Goal: Obtain resource: Download file/media

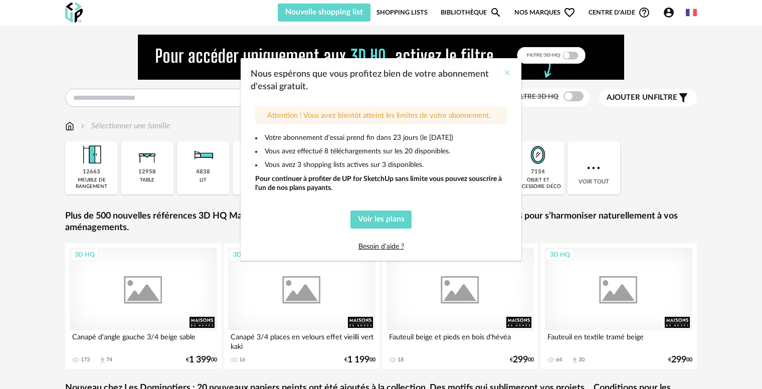
click at [506, 76] on icon "Close" at bounding box center [508, 73] width 8 height 8
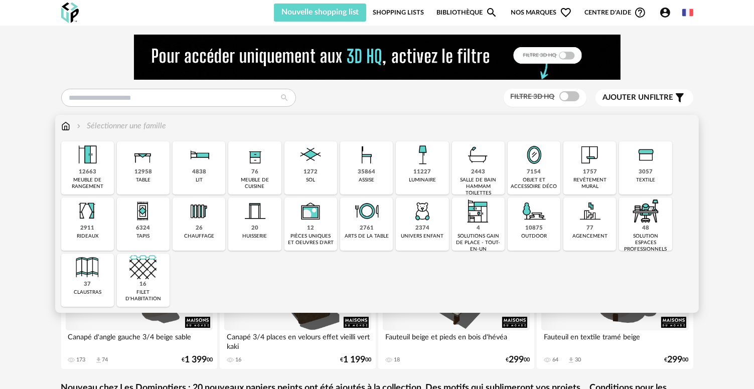
click at [311, 222] on img at bounding box center [310, 211] width 27 height 27
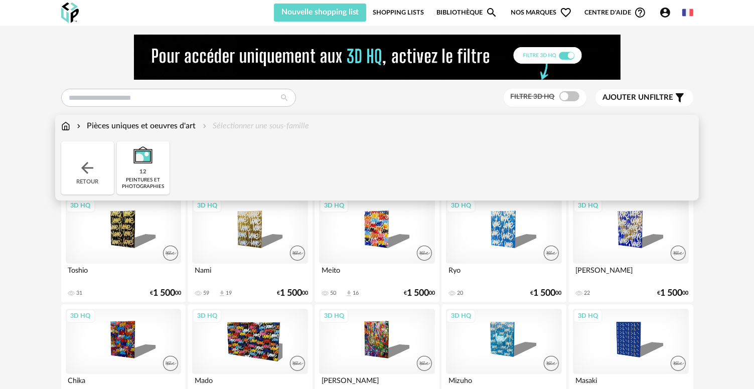
click at [77, 166] on div "Retour" at bounding box center [87, 167] width 53 height 53
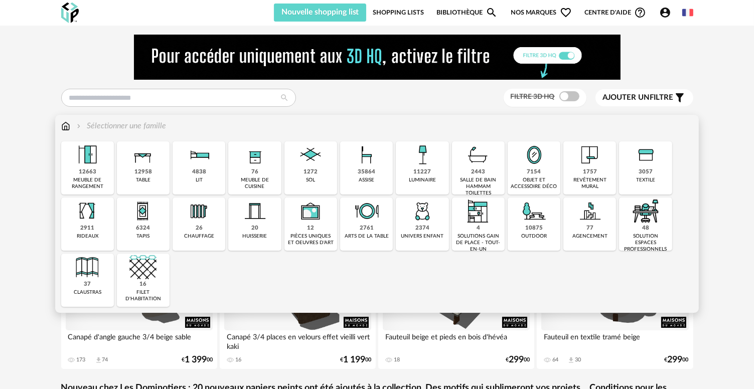
click at [428, 160] on img at bounding box center [422, 154] width 27 height 27
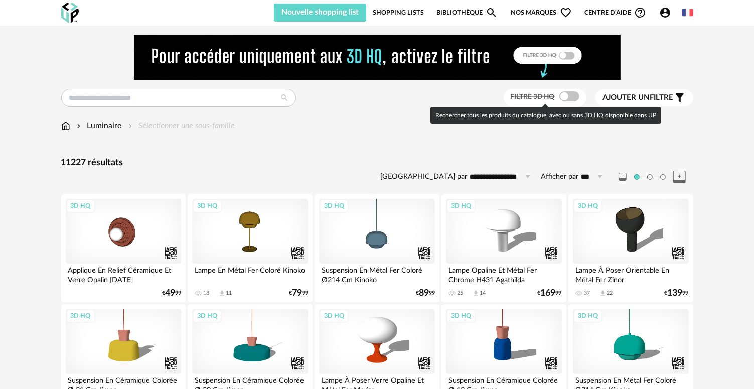
click at [570, 97] on span at bounding box center [569, 96] width 20 height 10
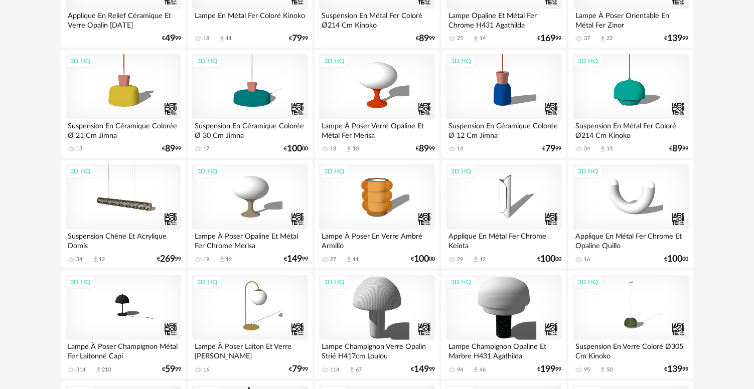
scroll to position [351, 0]
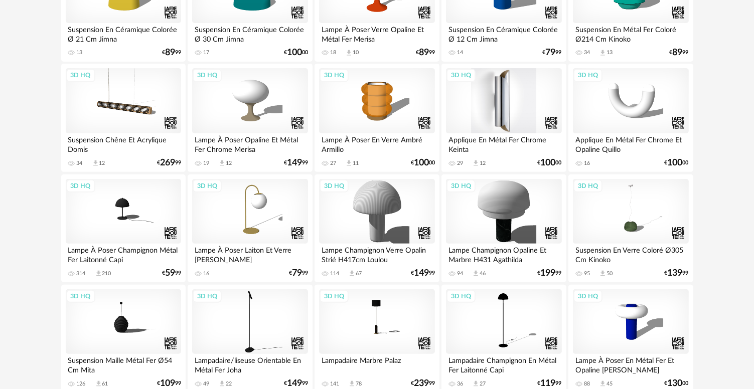
click at [534, 108] on div "3D HQ" at bounding box center [503, 100] width 115 height 65
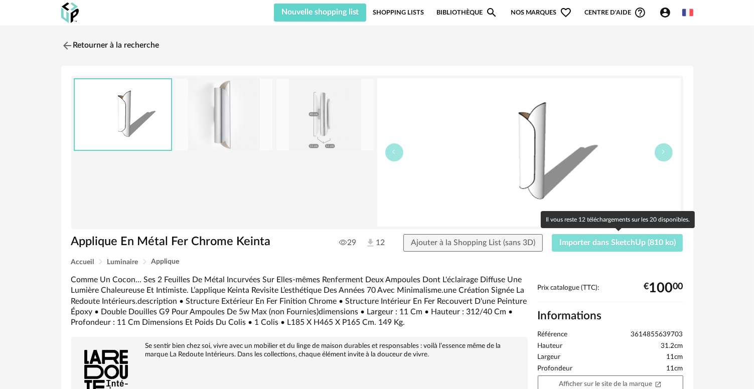
click at [651, 249] on button "Importer dans SketchUp (810 ko)" at bounding box center [617, 243] width 131 height 18
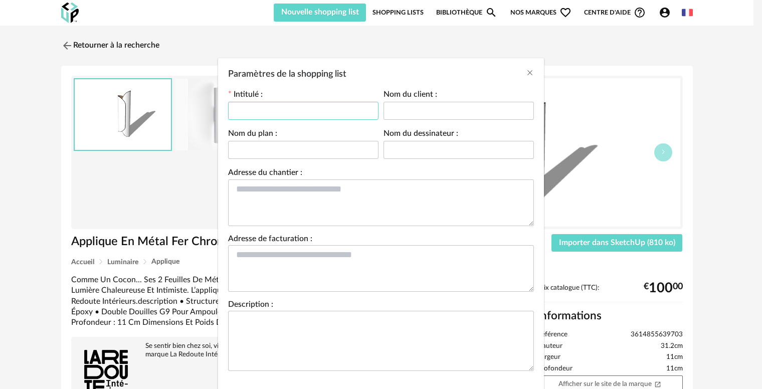
click at [283, 108] on input "Paramètres de la shopping list" at bounding box center [303, 111] width 150 height 18
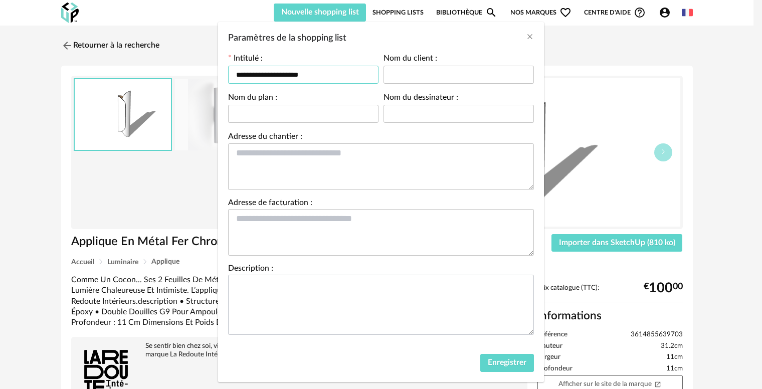
scroll to position [53, 0]
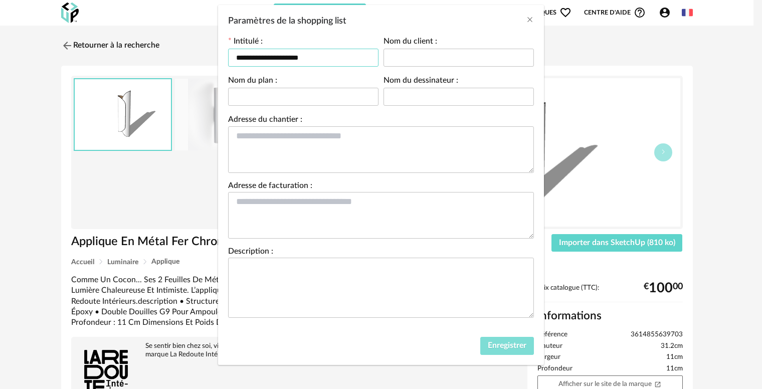
type input "**********"
drag, startPoint x: 510, startPoint y: 345, endPoint x: 518, endPoint y: 339, distance: 10.3
click at [510, 345] on span "Enregistrer" at bounding box center [507, 346] width 39 height 8
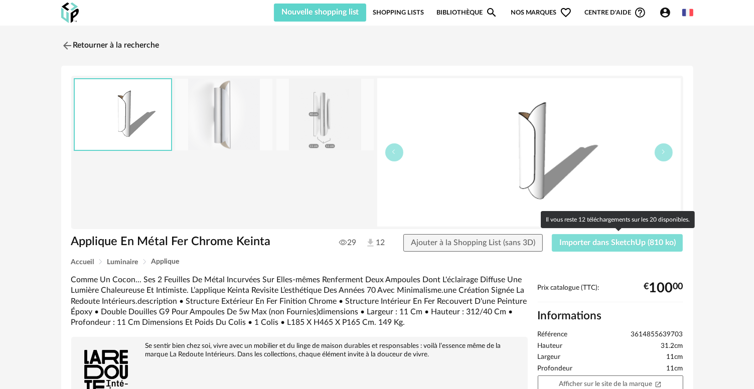
click at [598, 247] on button "Importer dans SketchUp (810 ko)" at bounding box center [617, 243] width 131 height 18
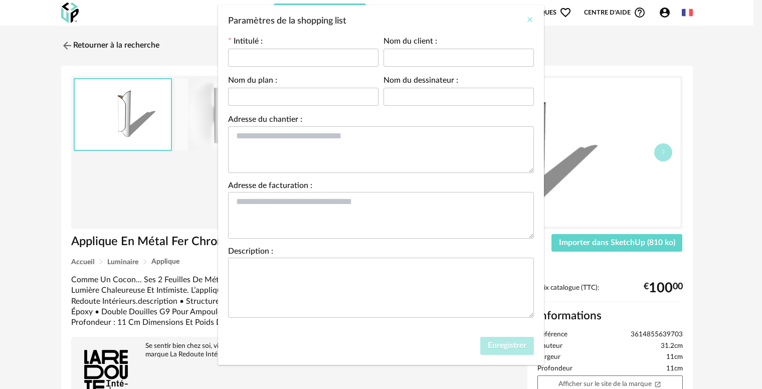
click at [527, 22] on icon "Close" at bounding box center [530, 20] width 8 height 8
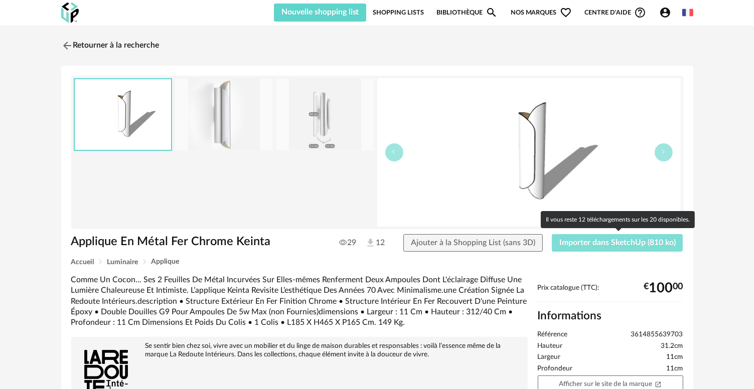
click at [597, 235] on button "Importer dans SketchUp (810 ko)" at bounding box center [617, 243] width 131 height 18
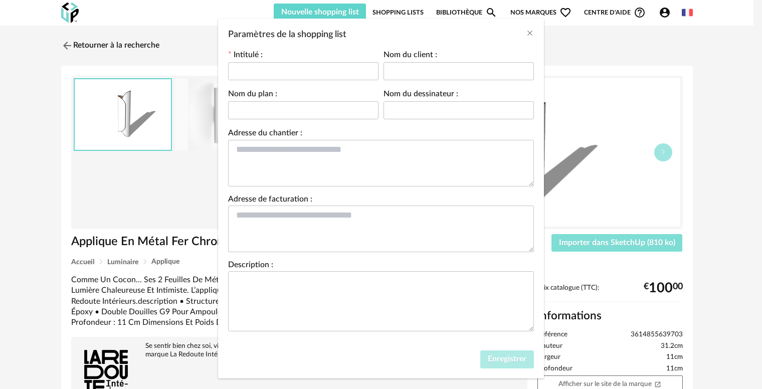
scroll to position [0, 0]
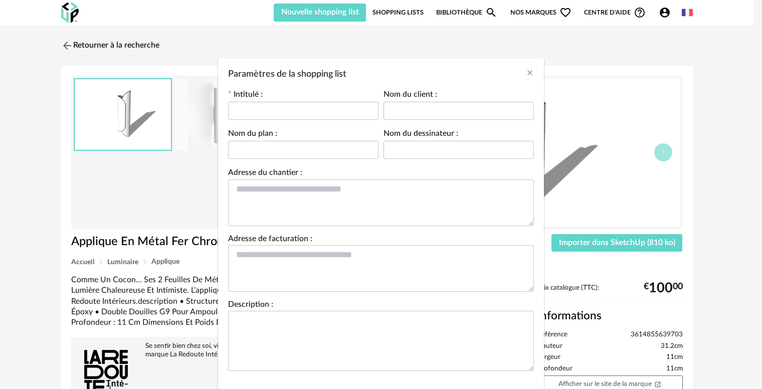
click at [249, 124] on div "Intitulé :" at bounding box center [303, 110] width 155 height 39
click at [266, 108] on input "Paramètres de la shopping list" at bounding box center [303, 111] width 150 height 18
click at [520, 71] on div "Paramètres de la shopping list" at bounding box center [381, 71] width 326 height 27
click at [520, 77] on div "Paramètres de la shopping list" at bounding box center [381, 71] width 326 height 27
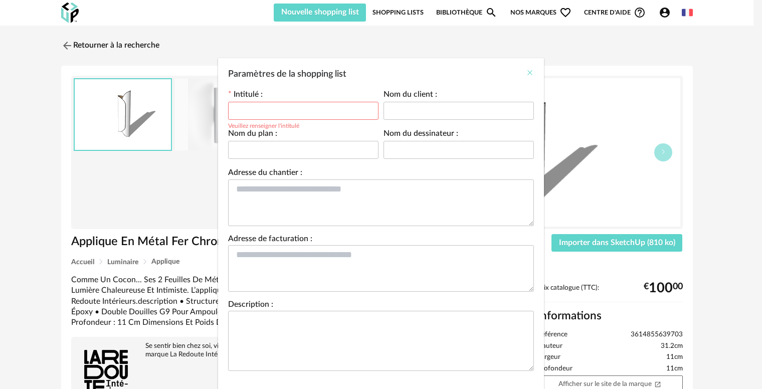
click at [528, 72] on icon "Close" at bounding box center [530, 73] width 8 height 8
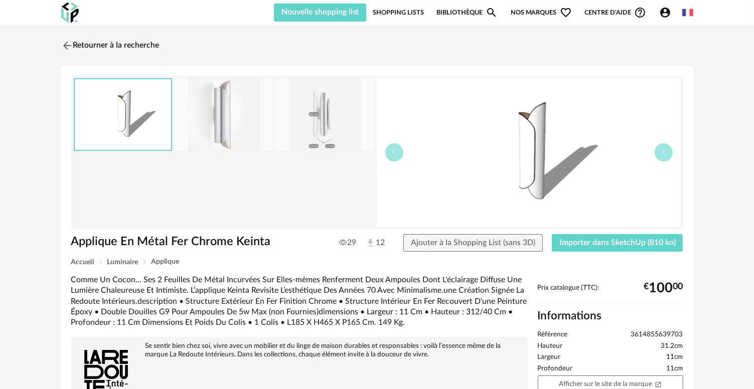
click at [406, 8] on link "Shopping Lists" at bounding box center [398, 13] width 51 height 18
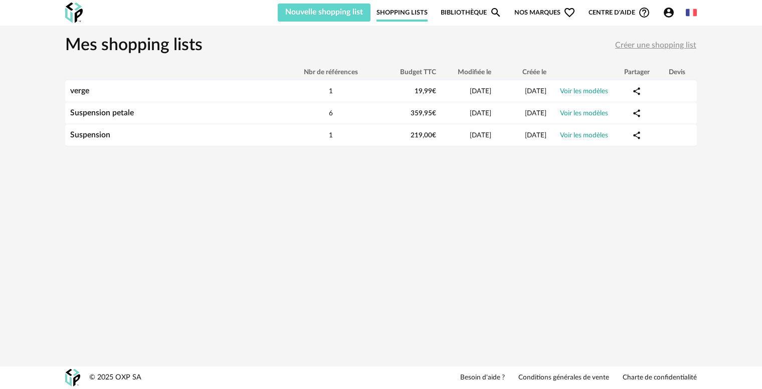
drag, startPoint x: 124, startPoint y: 44, endPoint x: 83, endPoint y: 26, distance: 44.5
click at [122, 44] on h1 "Mes shopping lists" at bounding box center [133, 46] width 137 height 22
click at [77, 13] on img at bounding box center [74, 13] width 18 height 21
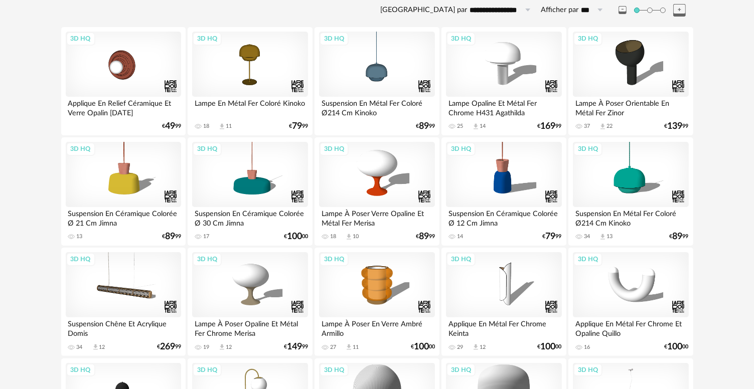
scroll to position [251, 0]
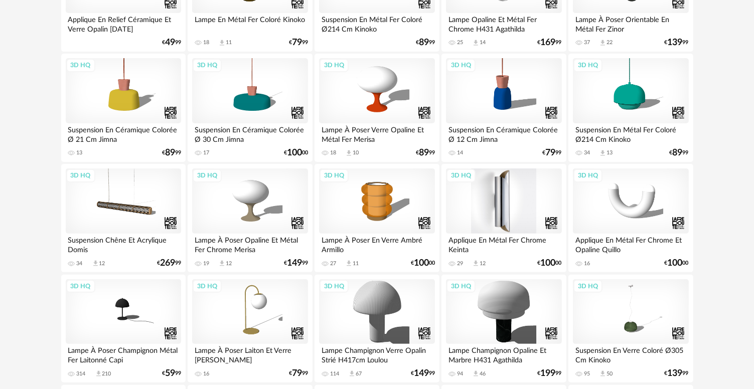
click at [522, 210] on div "3D HQ" at bounding box center [503, 201] width 115 height 65
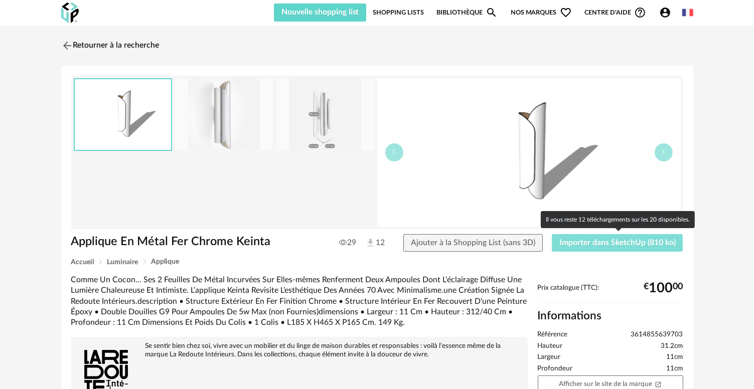
click at [616, 245] on span "Importer dans SketchUp (810 ko)" at bounding box center [617, 243] width 116 height 8
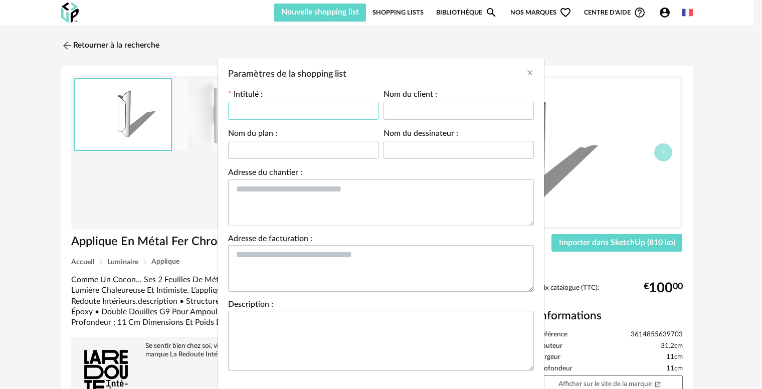
click at [356, 106] on input "Paramètres de la shopping list" at bounding box center [303, 111] width 150 height 18
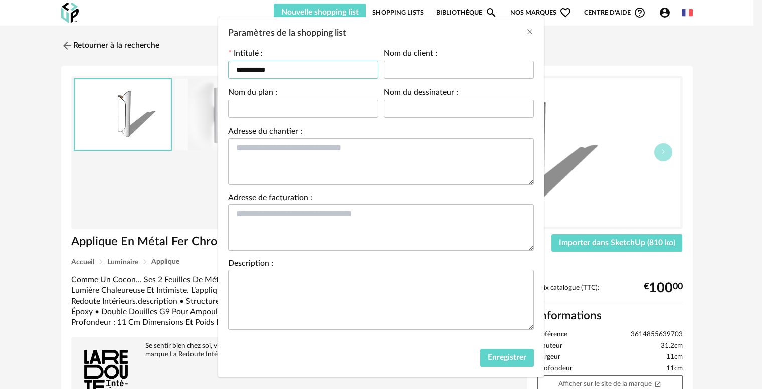
scroll to position [53, 0]
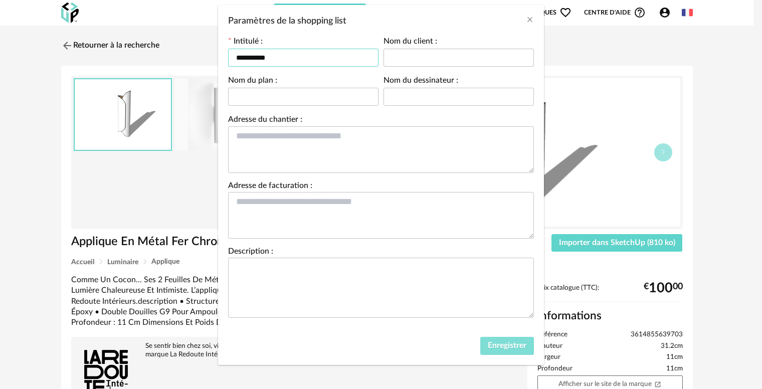
type input "**********"
click at [524, 345] on button "Enregistrer" at bounding box center [508, 346] width 54 height 18
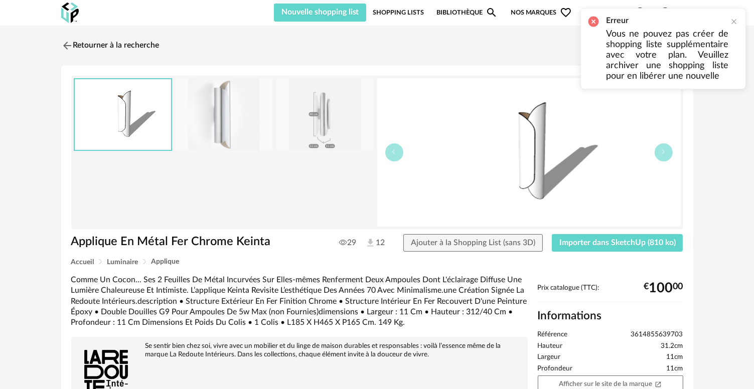
click at [663, 59] on p "Vous ne pouvez pas créer de shopping liste supplémentaire avec votre plan. Veui…" at bounding box center [667, 55] width 122 height 53
click at [663, 81] on p "Vous ne pouvez pas créer de shopping liste supplémentaire avec votre plan. Veui…" at bounding box center [667, 55] width 122 height 53
click at [667, 78] on p "Vous ne pouvez pas créer de shopping liste supplémentaire avec votre plan. Veui…" at bounding box center [667, 55] width 122 height 53
click at [403, 10] on link "Shopping Lists" at bounding box center [398, 13] width 51 height 18
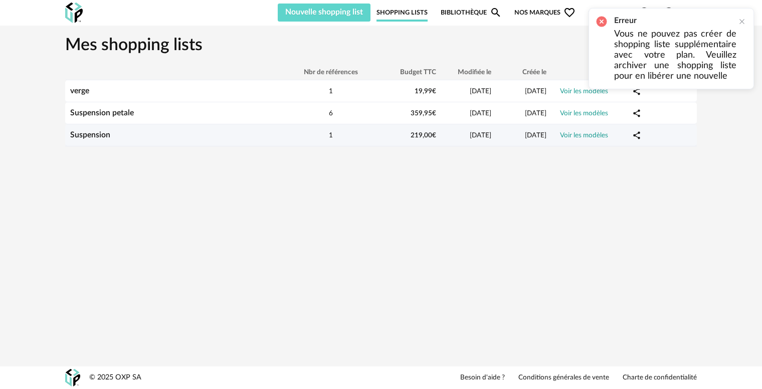
click at [442, 140] on td "26/09/2025" at bounding box center [468, 135] width 55 height 22
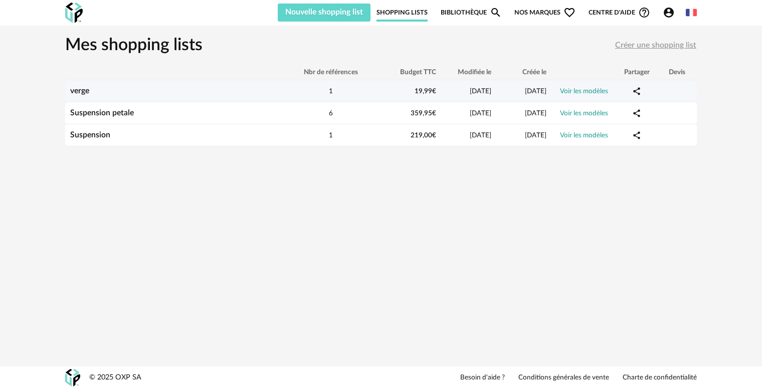
click at [539, 93] on span "29/09/2025" at bounding box center [536, 91] width 22 height 7
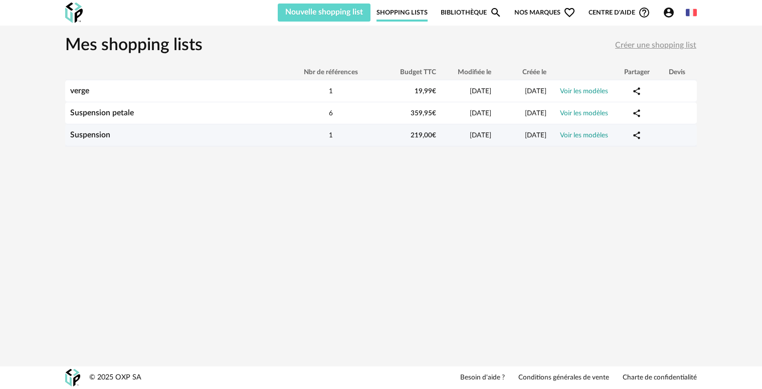
click at [108, 139] on div "Suspension" at bounding box center [175, 135] width 221 height 10
click at [113, 134] on div "Suspension" at bounding box center [175, 135] width 221 height 10
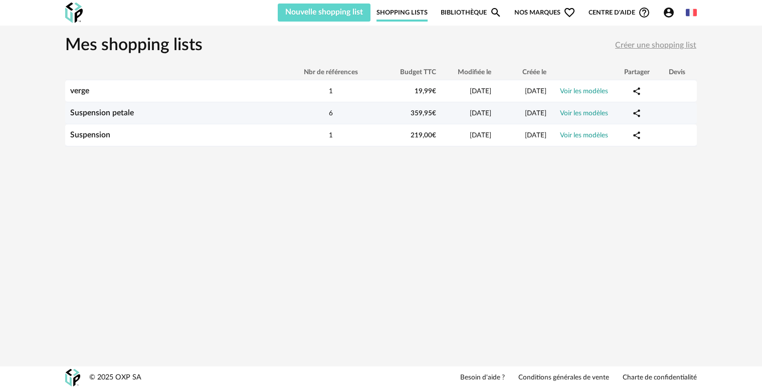
drag, startPoint x: 188, startPoint y: 130, endPoint x: 216, endPoint y: 107, distance: 36.4
click at [216, 107] on td "Suspension petale" at bounding box center [175, 113] width 221 height 22
click at [212, 109] on div "Suspension petale" at bounding box center [175, 113] width 221 height 10
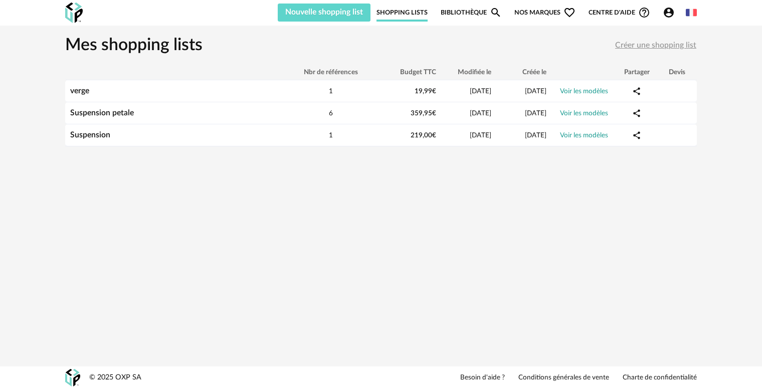
drag, startPoint x: 212, startPoint y: 109, endPoint x: 209, endPoint y: 150, distance: 41.3
click at [204, 150] on div "Mes shopping lists Créer une shopping list Nbr de références Budget TTC Modifié…" at bounding box center [381, 95] width 650 height 139
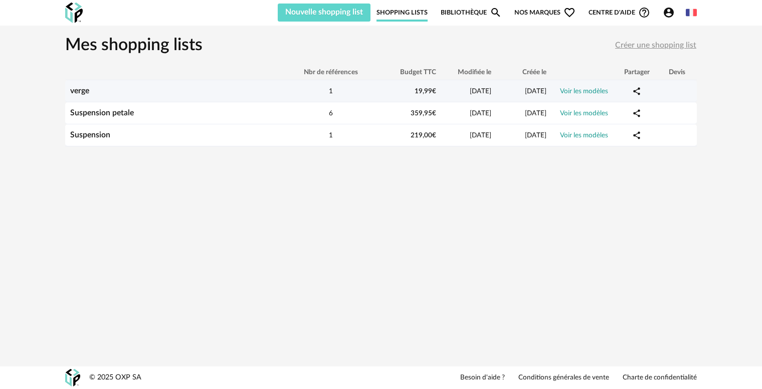
click at [657, 90] on td at bounding box center [677, 91] width 40 height 22
click at [594, 88] on link "Voir les modèles" at bounding box center [584, 91] width 48 height 7
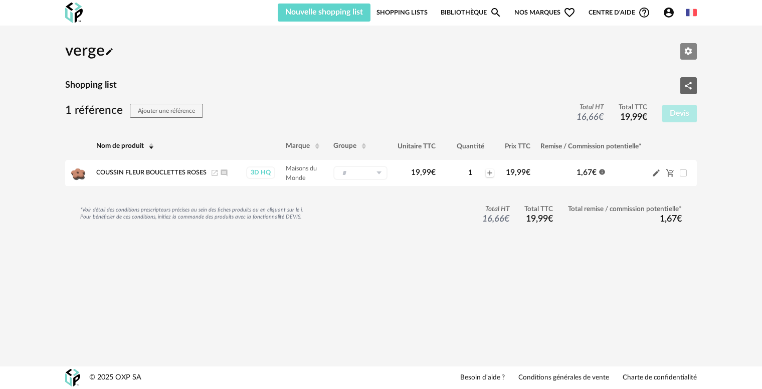
click at [688, 51] on icon "Editer les paramètres" at bounding box center [688, 51] width 9 height 9
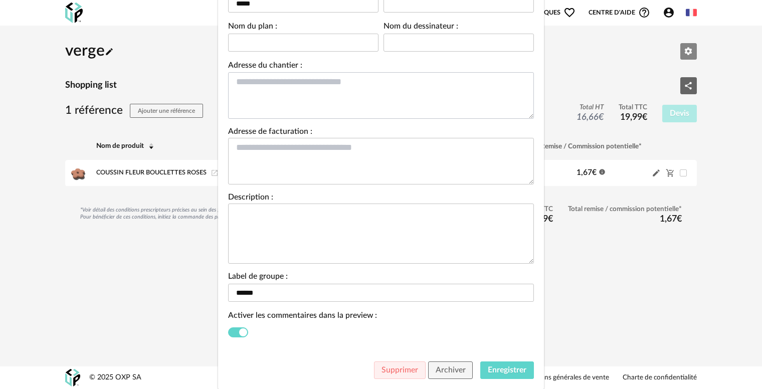
scroll to position [131, 0]
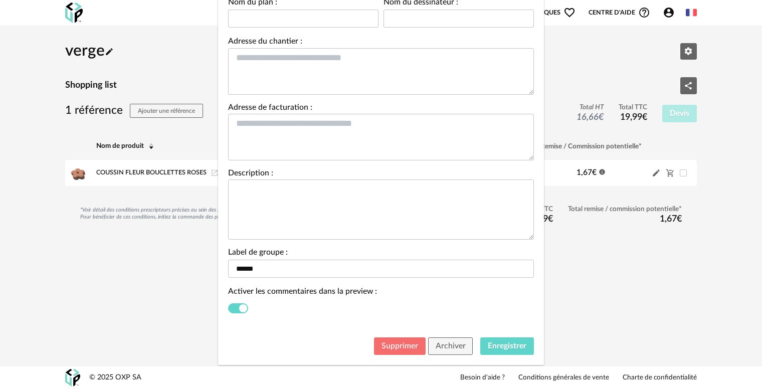
click at [392, 342] on span "Supprimer" at bounding box center [400, 346] width 37 height 8
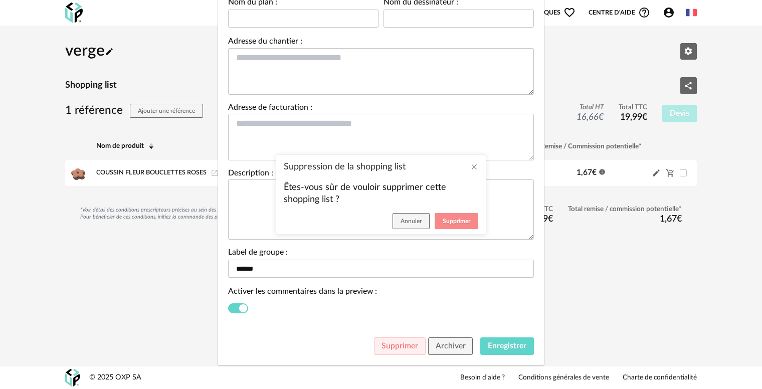
click at [454, 223] on span "Supprimer" at bounding box center [457, 221] width 28 height 6
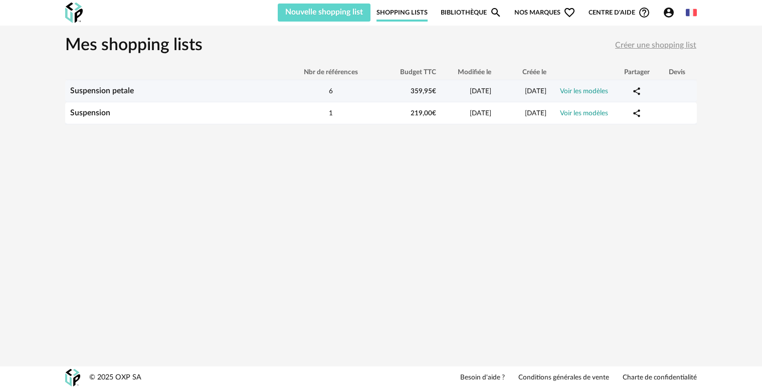
click at [540, 94] on div "26/09/2025" at bounding box center [524, 91] width 55 height 10
click at [356, 94] on div "6" at bounding box center [331, 91] width 90 height 10
click at [598, 92] on link "Voir les modèles" at bounding box center [584, 91] width 48 height 7
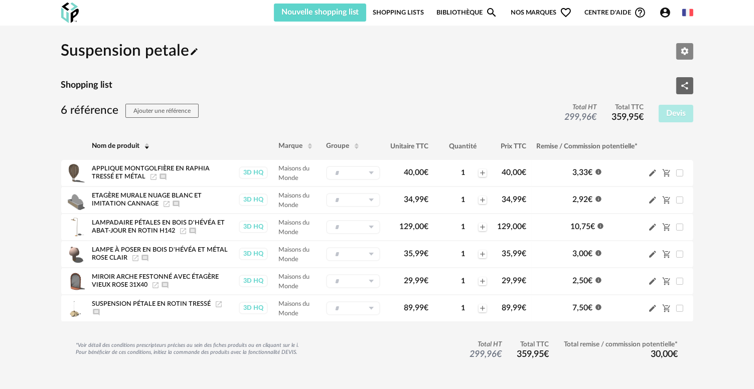
click at [680, 55] on button "Editer les paramètres" at bounding box center [684, 51] width 17 height 17
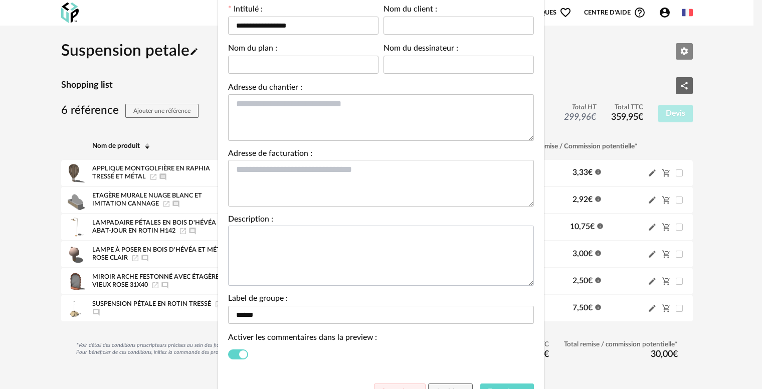
scroll to position [131, 0]
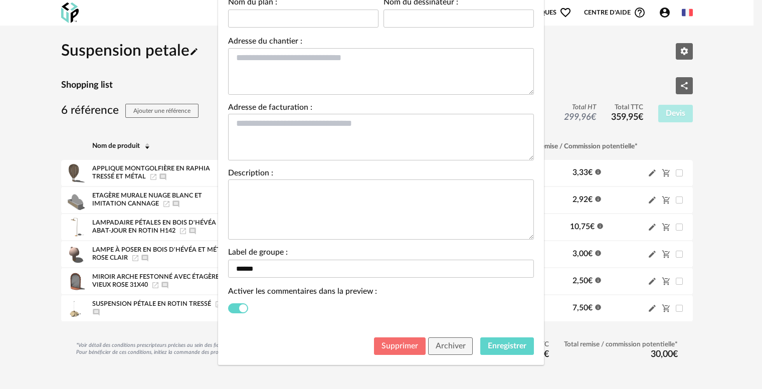
click at [400, 346] on span "Supprimer" at bounding box center [400, 346] width 37 height 8
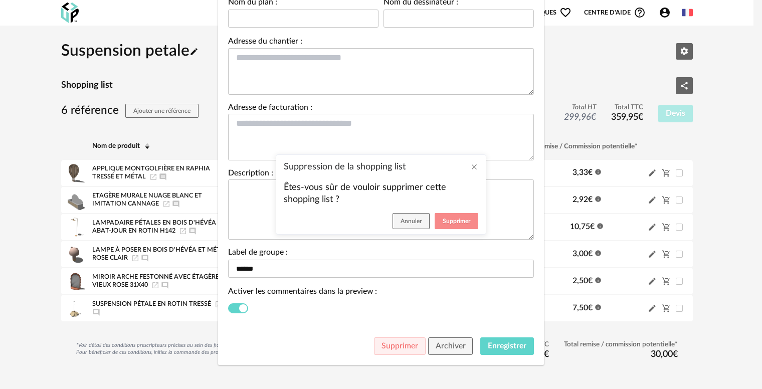
click at [450, 220] on span "Supprimer" at bounding box center [457, 221] width 28 height 6
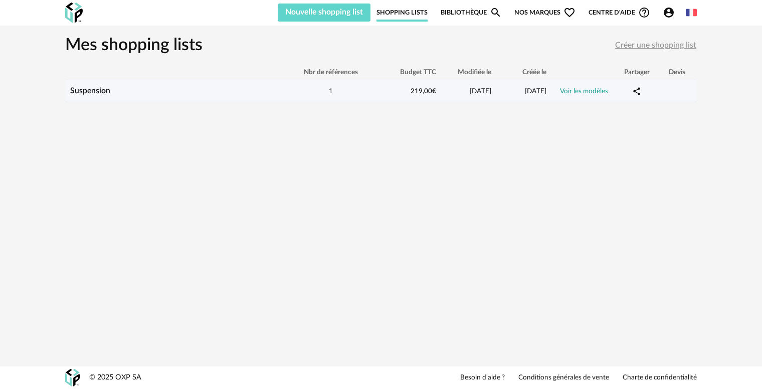
click at [425, 95] on div "219,00 €" at bounding box center [408, 91] width 65 height 10
click at [472, 90] on span "26/09/2025" at bounding box center [481, 91] width 22 height 7
click at [607, 92] on link "Voir les modèles" at bounding box center [584, 91] width 48 height 7
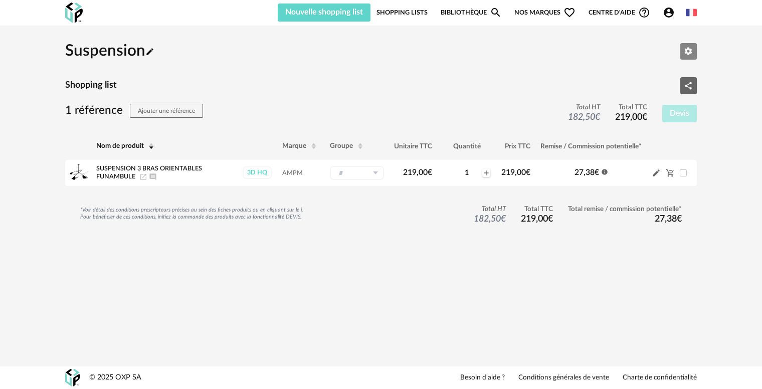
click at [694, 50] on button "Editer les paramètres" at bounding box center [689, 51] width 17 height 17
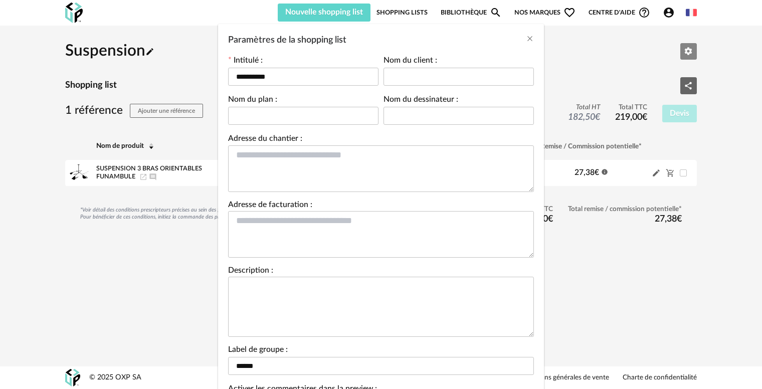
scroll to position [131, 0]
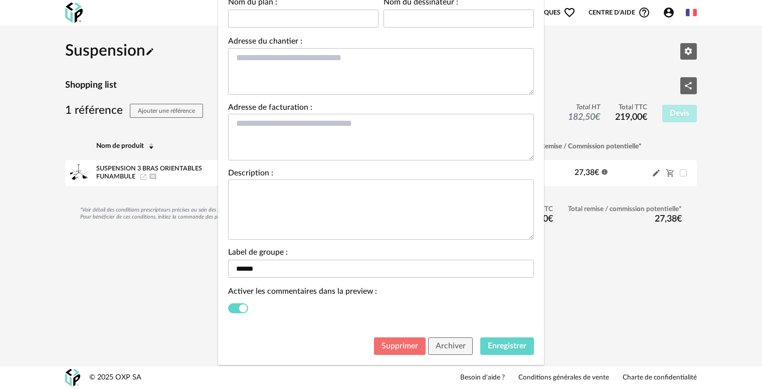
click at [393, 345] on span "Supprimer" at bounding box center [400, 346] width 37 height 8
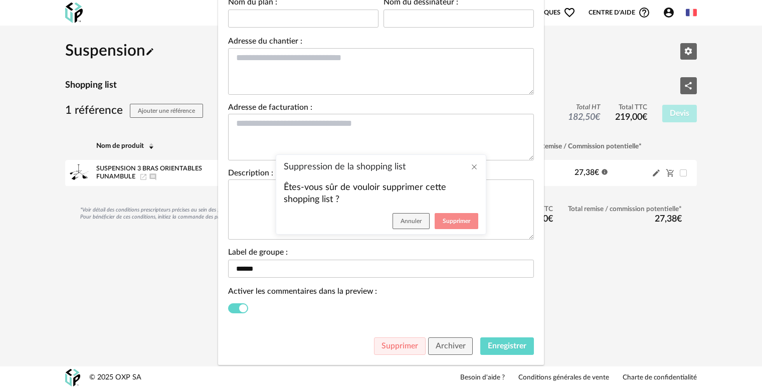
click at [450, 226] on button "Supprimer" at bounding box center [457, 221] width 44 height 16
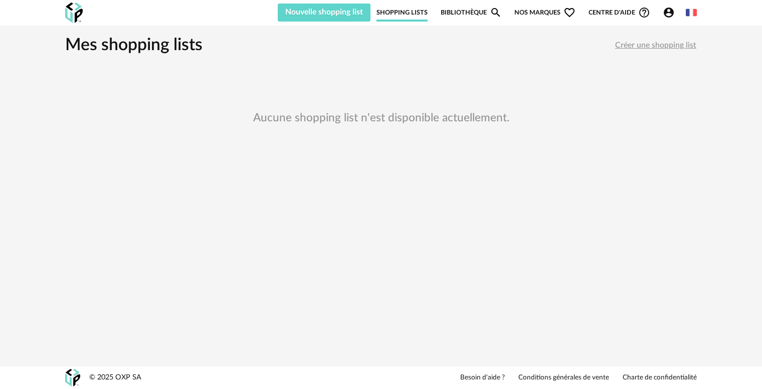
click at [80, 15] on img at bounding box center [74, 13] width 18 height 21
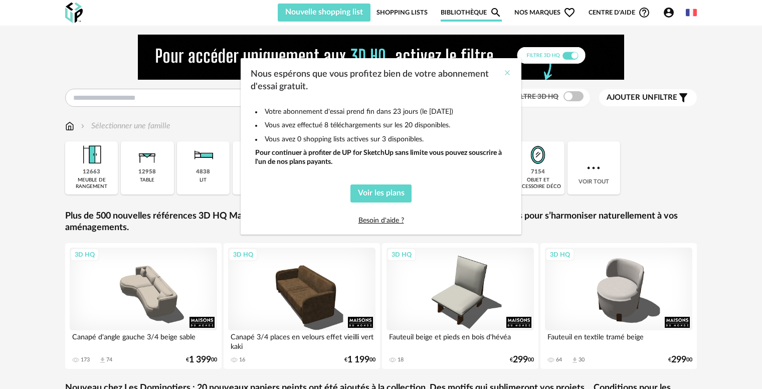
click at [505, 76] on icon "Close" at bounding box center [508, 73] width 8 height 8
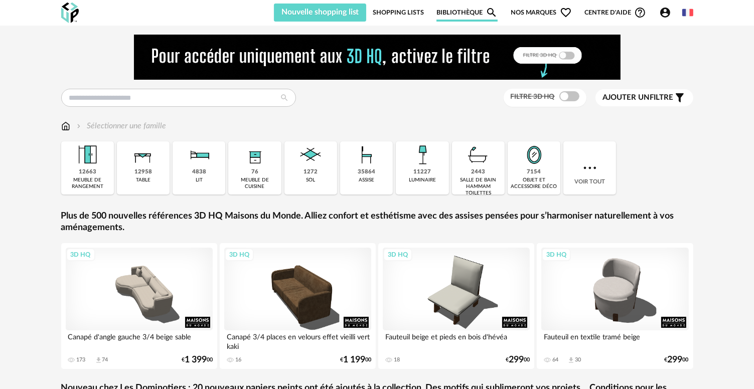
click at [421, 175] on div "11227" at bounding box center [422, 173] width 18 height 8
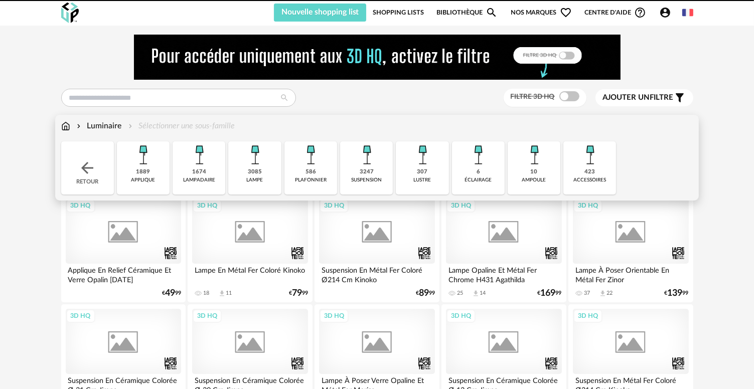
click at [422, 167] on div "Close icon Retour 1889 applique 1674 [GEOGRAPHIC_DATA] 3085 lampe 586 plafonnie…" at bounding box center [377, 167] width 632 height 53
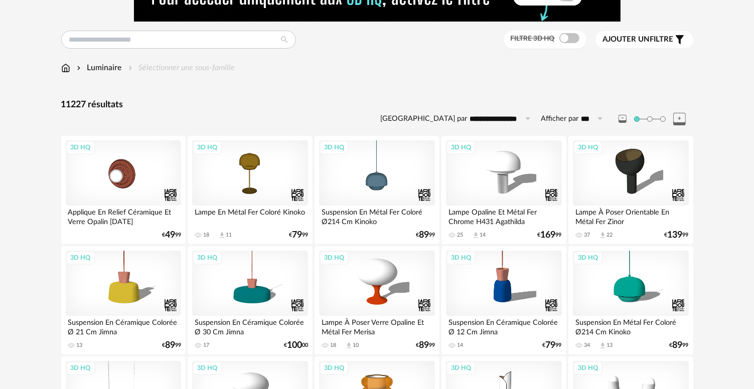
scroll to position [50, 0]
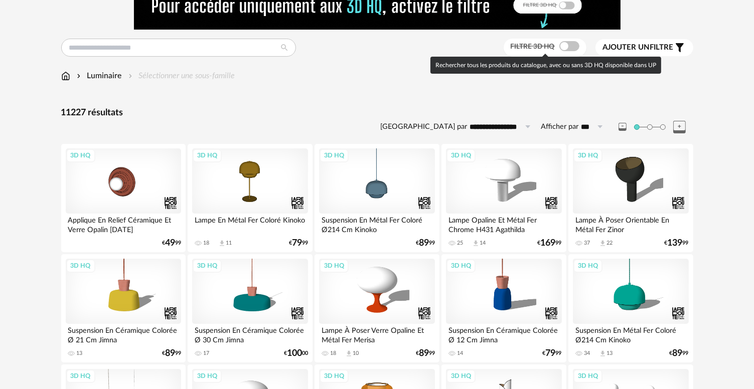
click at [563, 49] on span at bounding box center [569, 46] width 20 height 10
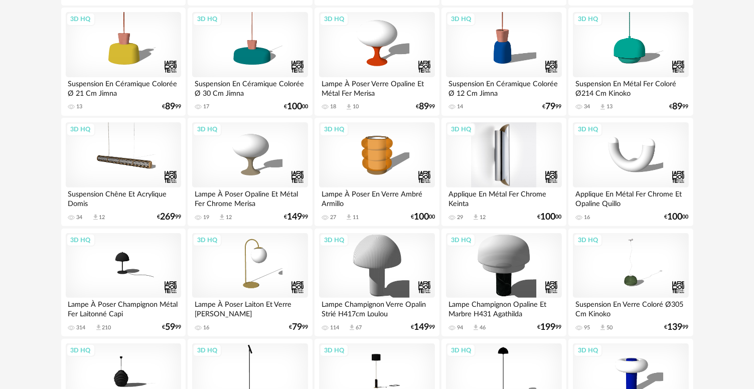
scroll to position [301, 0]
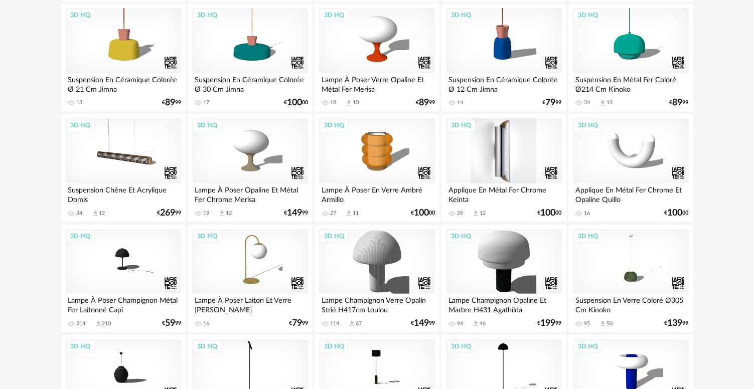
click at [519, 159] on div "3D HQ" at bounding box center [503, 150] width 115 height 65
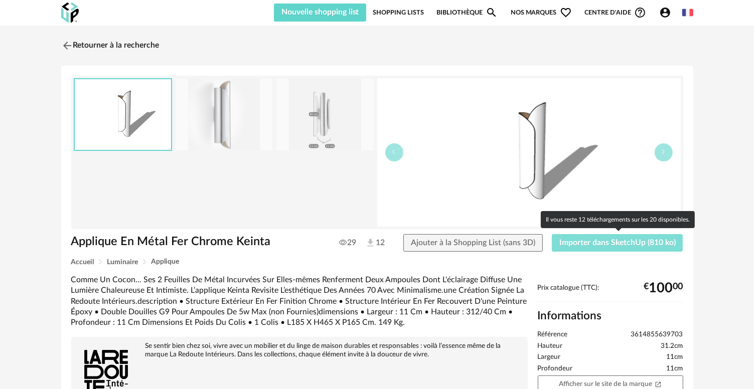
click at [571, 244] on span "Importer dans SketchUp (810 ko)" at bounding box center [617, 243] width 116 height 8
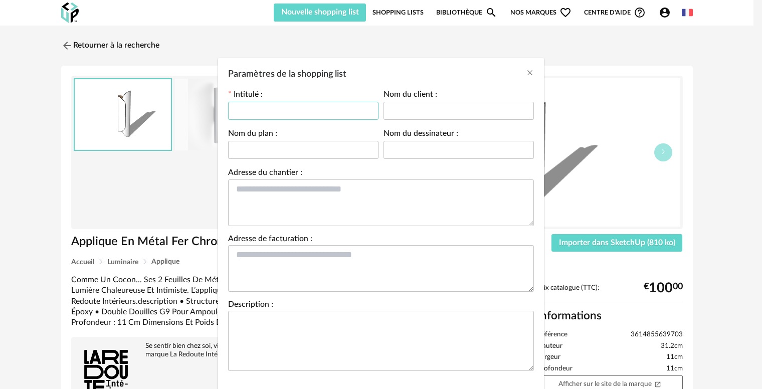
click at [314, 107] on input "Paramètres de la shopping list" at bounding box center [303, 111] width 150 height 18
drag, startPoint x: 314, startPoint y: 107, endPoint x: 215, endPoint y: 126, distance: 101.1
click at [218, 126] on div "Intitulé : ******** Nom du client : Nom du plan : Nom du dessinateur : Adresse …" at bounding box center [381, 235] width 326 height 299
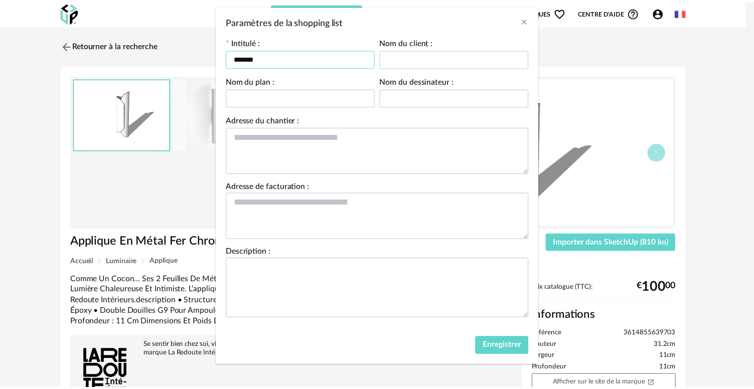
scroll to position [53, 0]
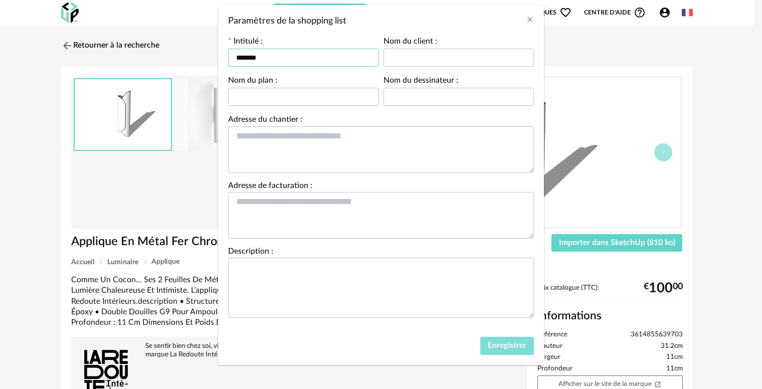
type input "*******"
click at [490, 351] on button "Enregistrer" at bounding box center [508, 346] width 54 height 18
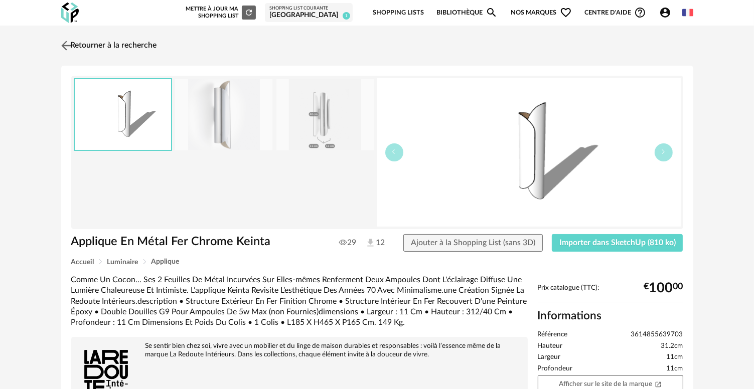
click at [69, 46] on img at bounding box center [66, 45] width 15 height 15
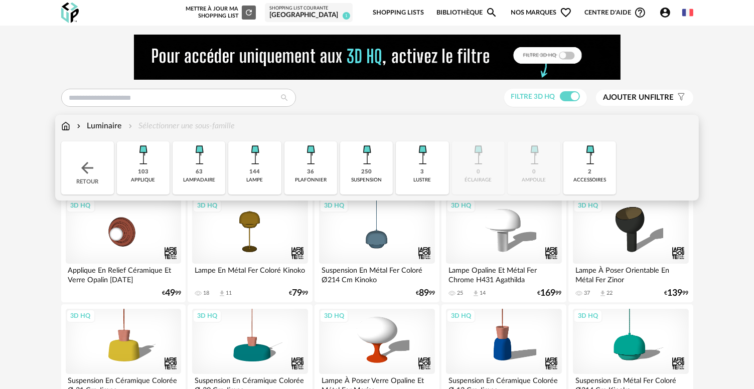
click at [205, 167] on img at bounding box center [199, 154] width 27 height 27
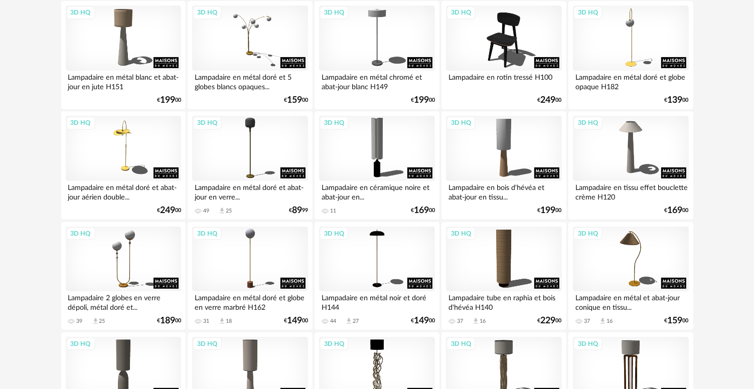
scroll to position [275, 0]
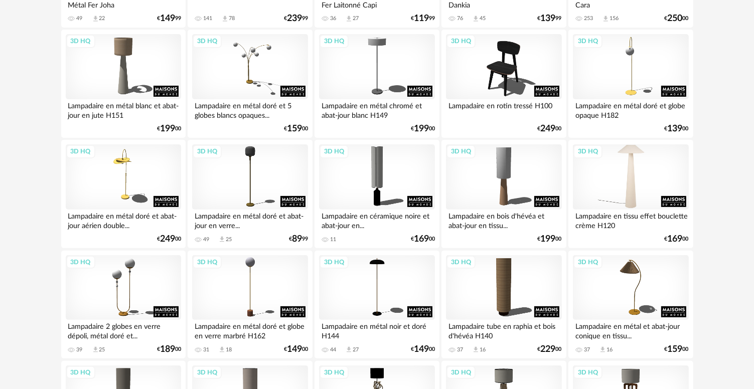
click at [624, 179] on div "3D HQ" at bounding box center [630, 176] width 115 height 65
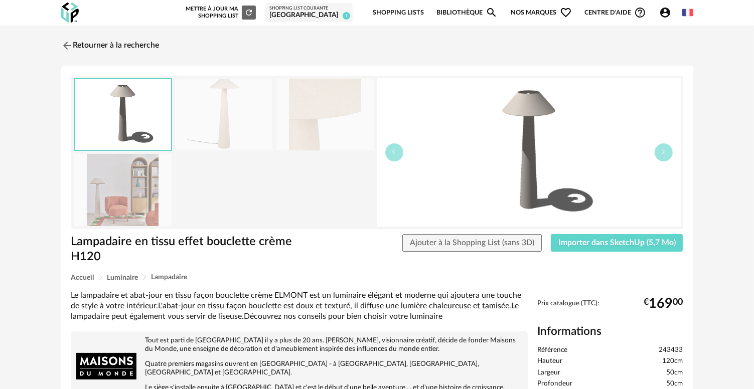
click at [213, 116] on img at bounding box center [223, 115] width 97 height 72
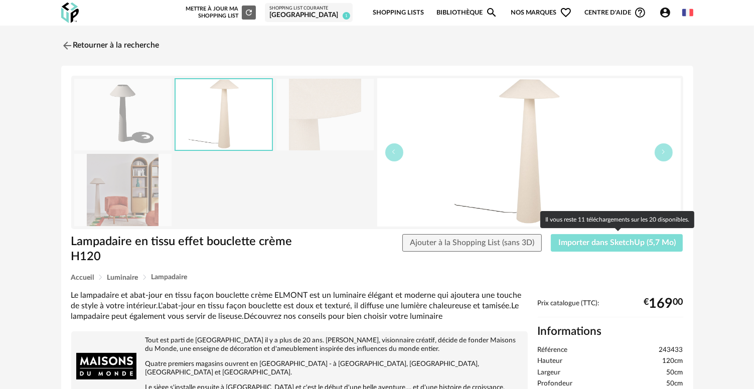
click at [597, 244] on span "Importer dans SketchUp (5,7 Mo)" at bounding box center [616, 243] width 117 height 8
